Goal: Task Accomplishment & Management: Manage account settings

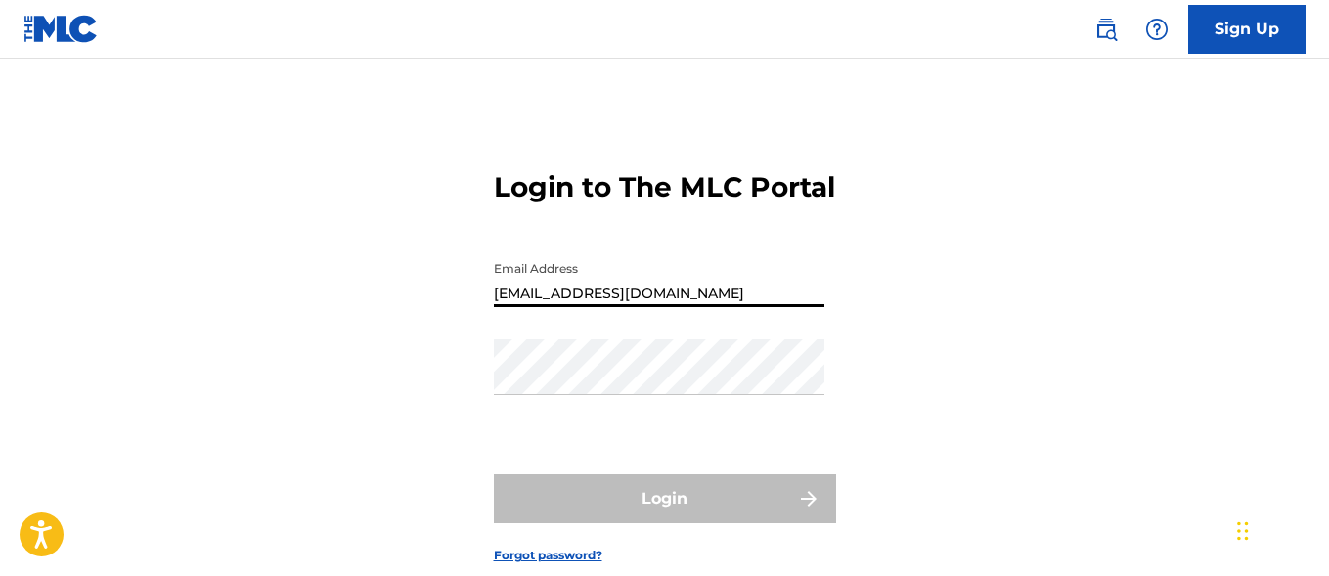
type input "[EMAIL_ADDRESS][DOMAIN_NAME]"
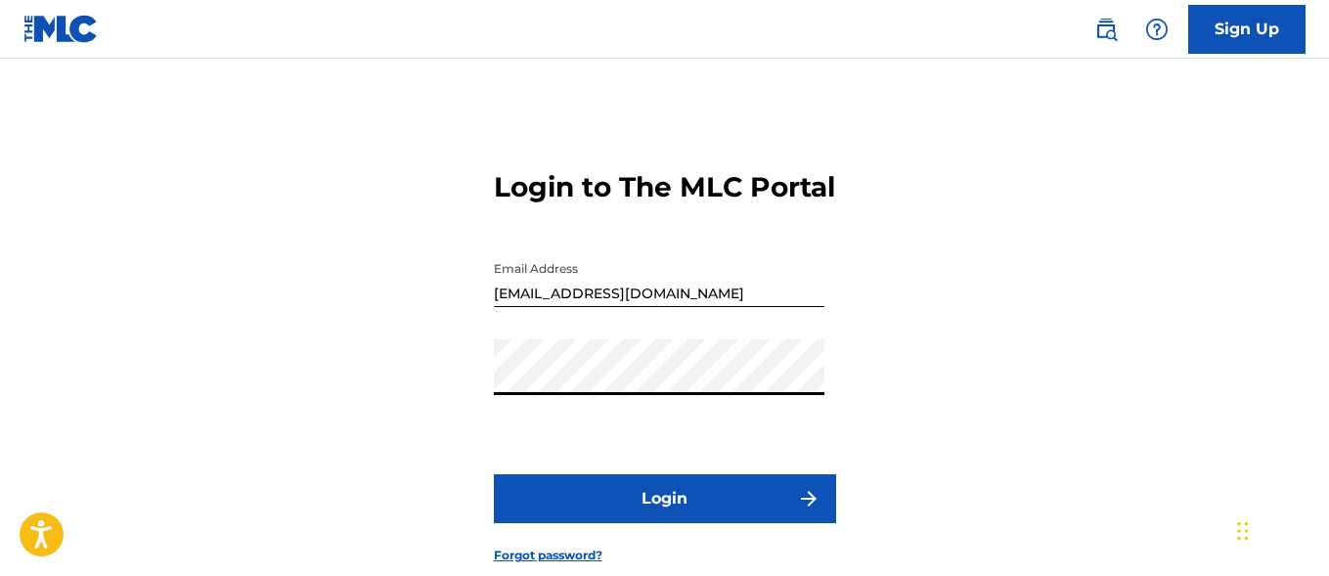
click at [664, 523] on button "Login" at bounding box center [665, 498] width 342 height 49
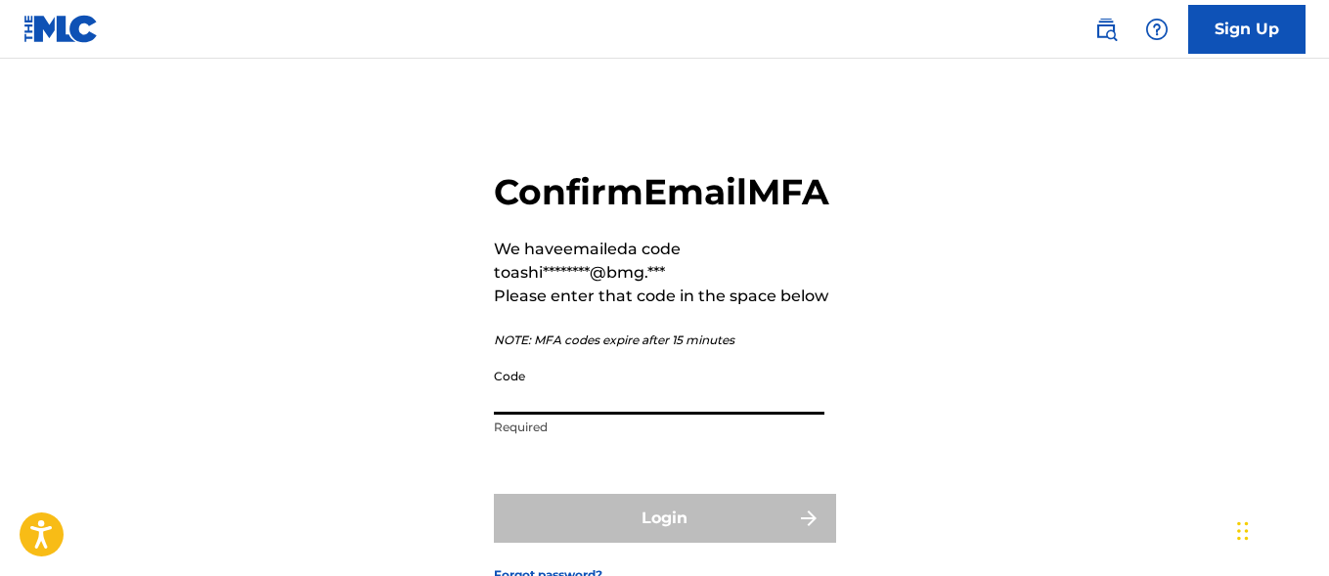
click at [585, 415] on input "Code" at bounding box center [659, 387] width 331 height 56
paste input "356193"
type input "356193"
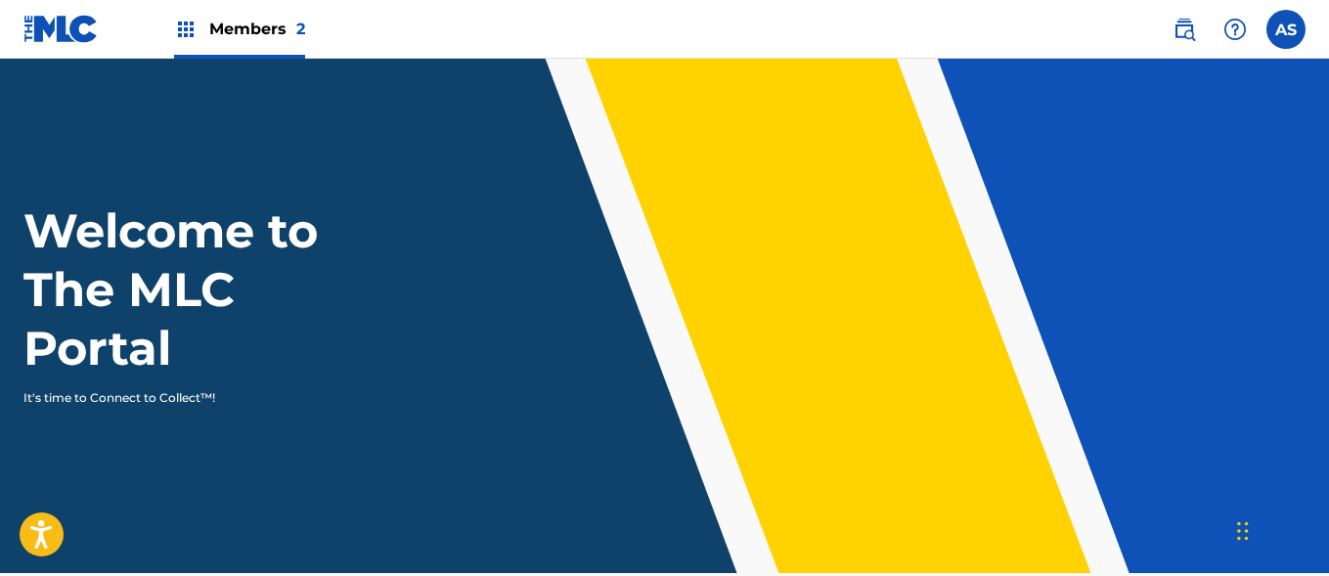
click at [186, 29] on img at bounding box center [185, 29] width 23 height 23
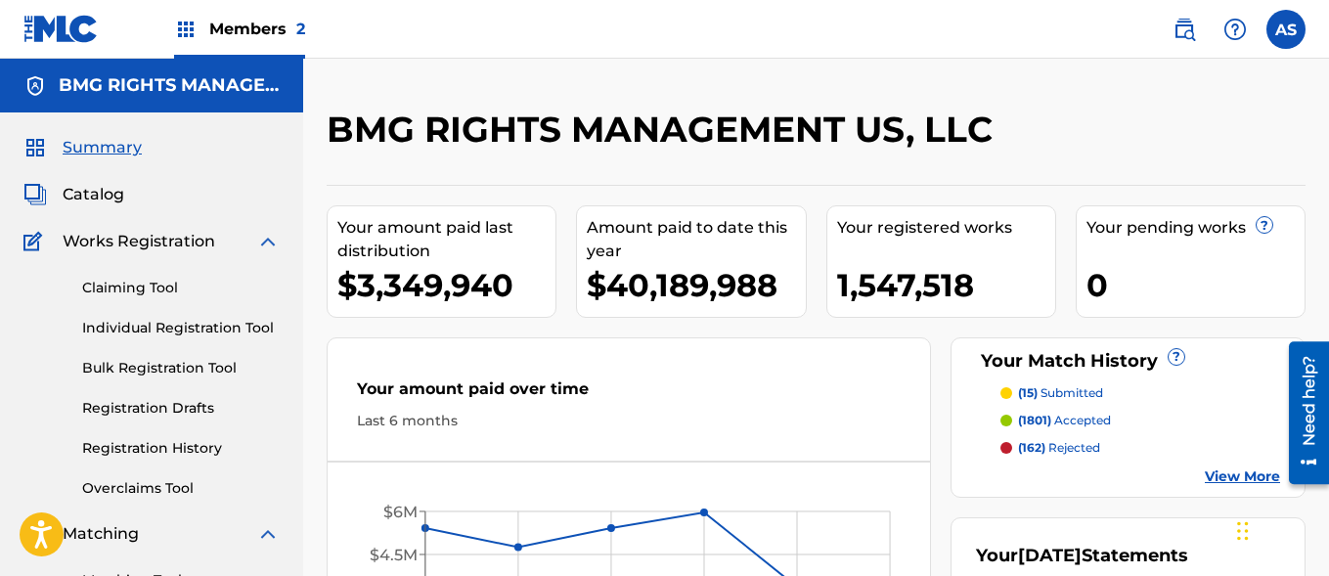
scroll to position [424, 0]
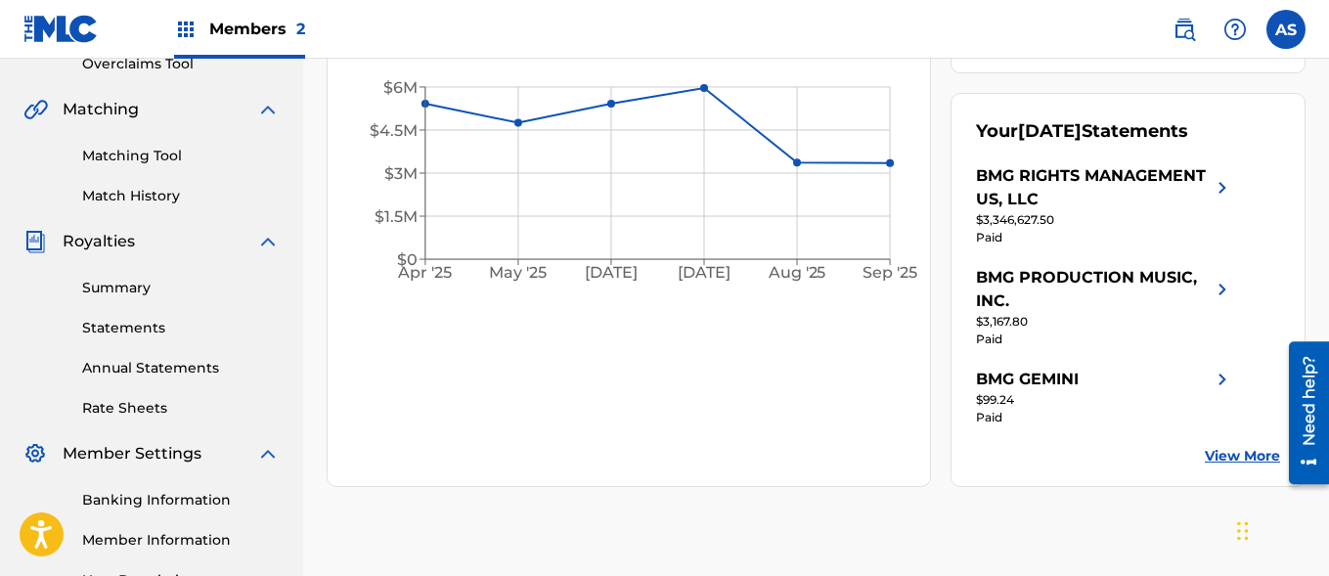
click at [181, 288] on link "Summary" at bounding box center [181, 288] width 198 height 21
